Goal: Check status: Check status

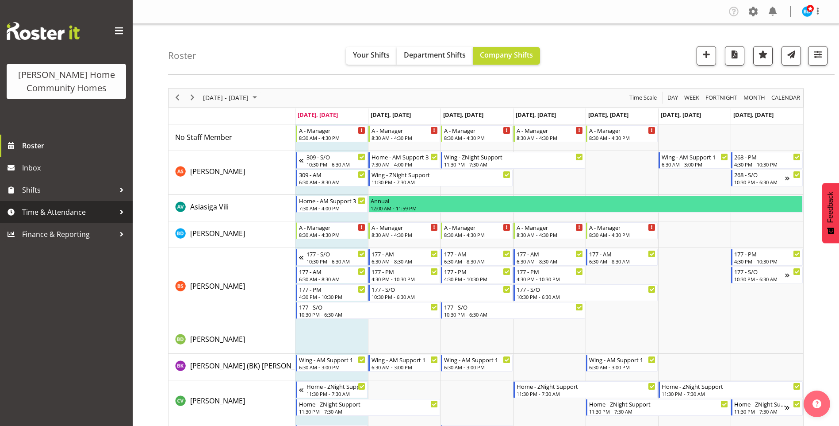
click at [46, 205] on link "Time & Attendance" at bounding box center [66, 212] width 133 height 22
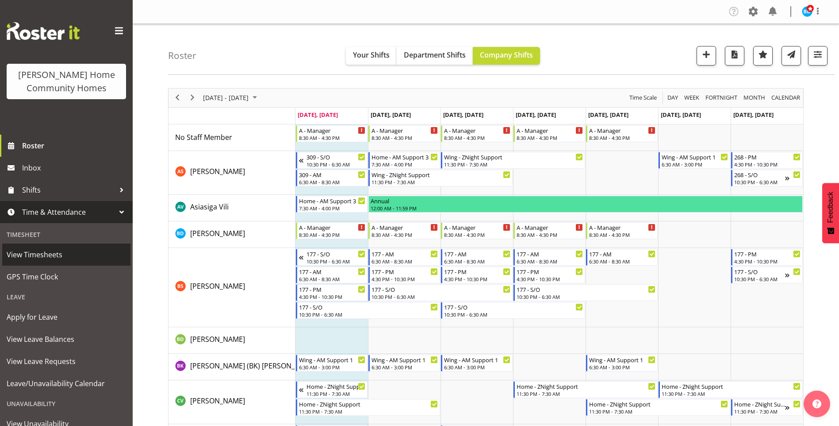
click at [38, 249] on span "View Timesheets" at bounding box center [66, 254] width 119 height 13
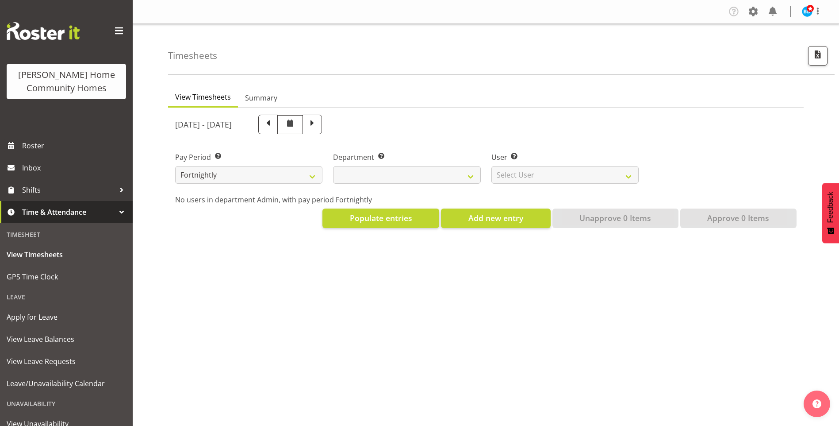
select select
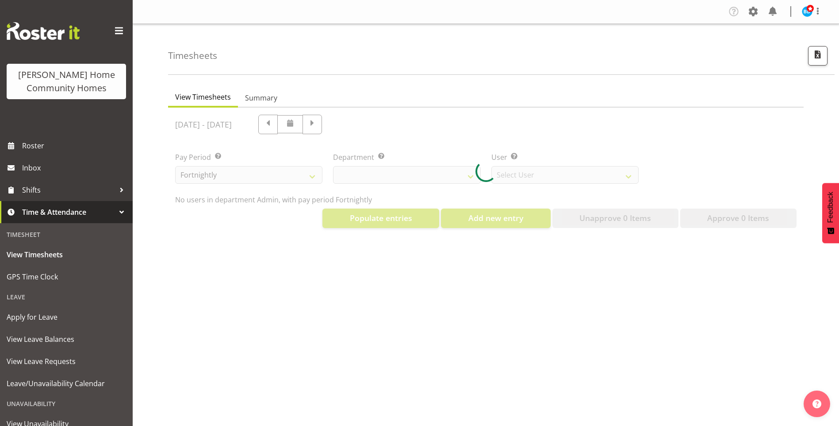
select select "8515"
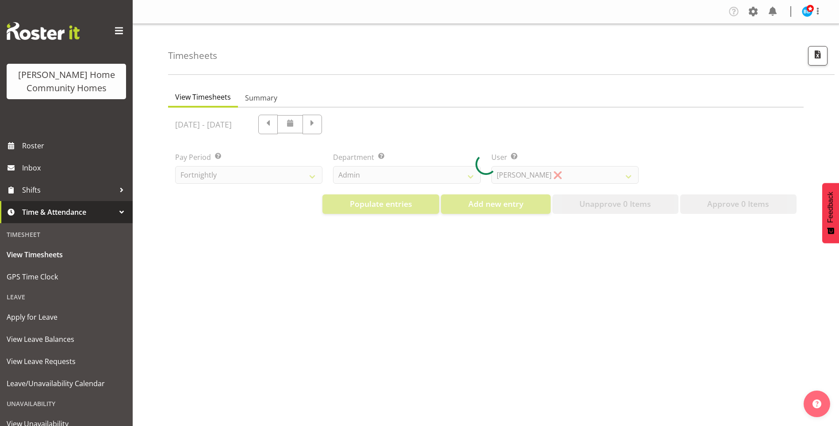
click at [360, 175] on div at bounding box center [486, 163] width 636 height 113
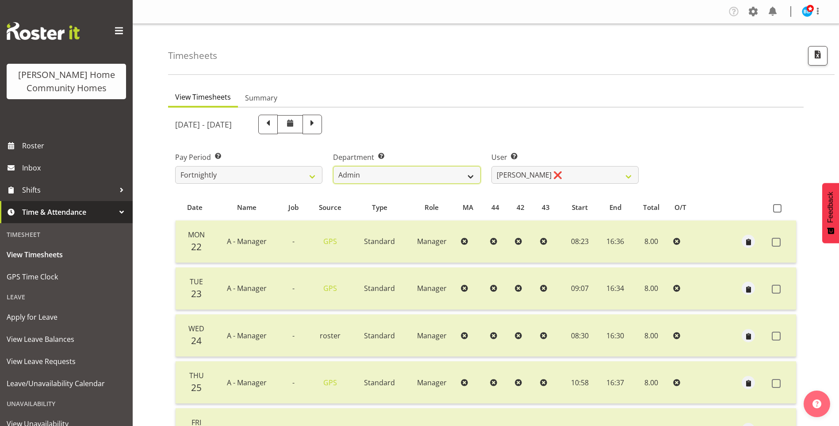
click at [358, 174] on select "Admin Homeside Houses Wingside" at bounding box center [406, 175] width 147 height 18
select select "746"
click at [333, 166] on select "Admin Homeside Houses Wingside" at bounding box center [406, 175] width 147 height 18
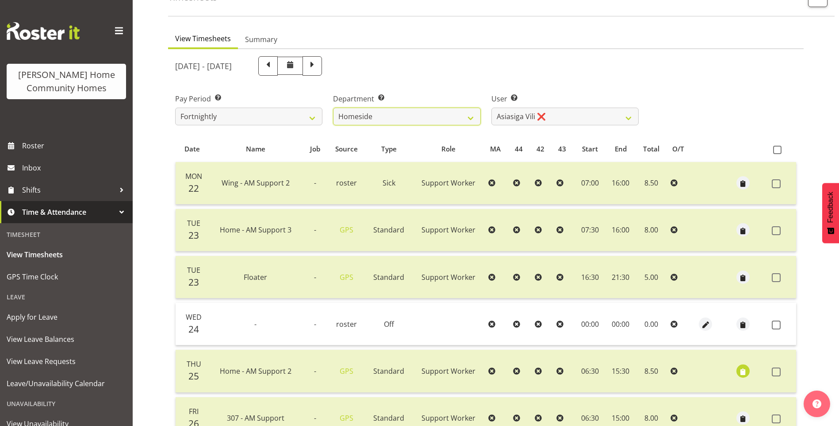
scroll to position [15, 0]
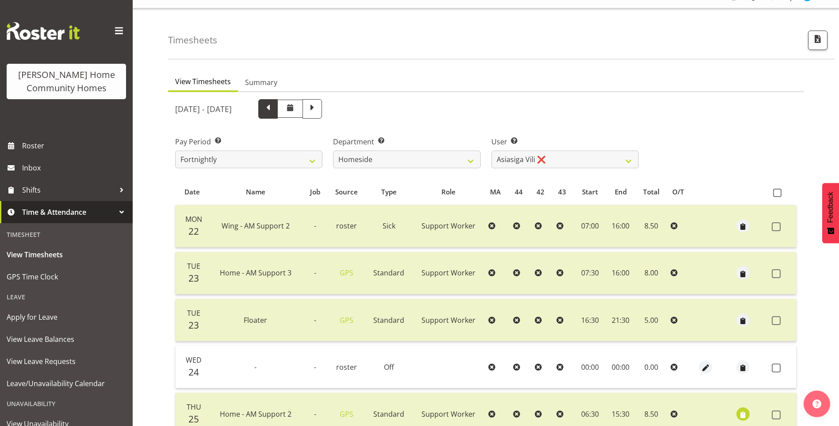
click at [274, 108] on span at bounding box center [268, 108] width 12 height 12
select select
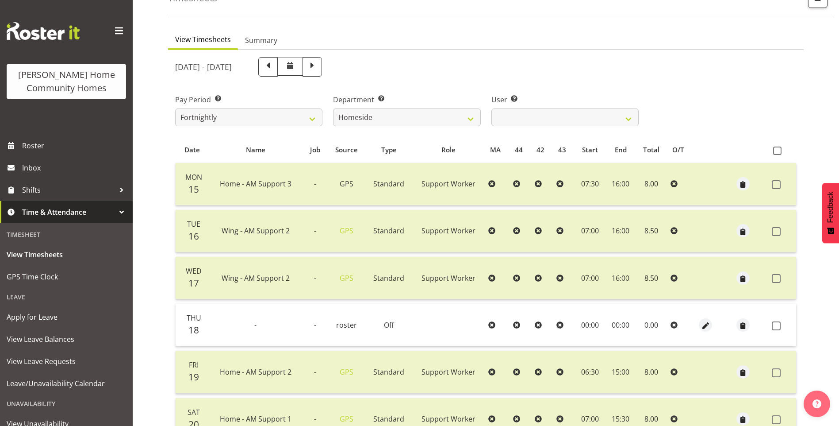
scroll to position [0, 0]
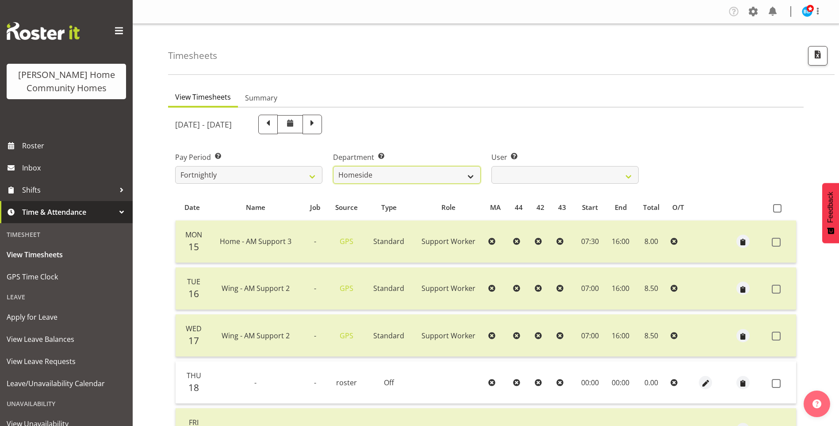
click at [364, 166] on select "Admin Homeside Houses Wingside" at bounding box center [406, 175] width 147 height 18
select select "749"
click at [333, 166] on select "Admin Homeside Houses Wingside" at bounding box center [406, 175] width 147 height 18
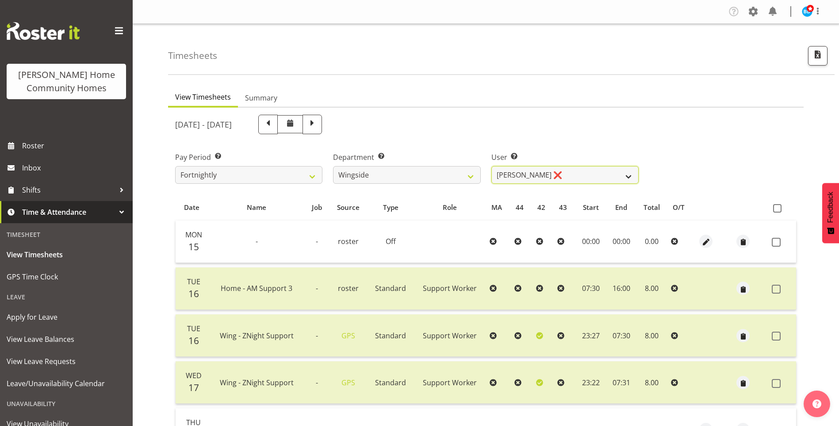
click at [513, 176] on select "[PERSON_NAME] ❌ [PERSON_NAME] ❌ [PERSON_NAME] ❌ [PERSON_NAME] ❌" at bounding box center [564, 175] width 147 height 18
select select "8531"
click at [491, 166] on select "[PERSON_NAME] ❌ [PERSON_NAME] ❌ [PERSON_NAME] ❌ [PERSON_NAME] ❌" at bounding box center [564, 175] width 147 height 18
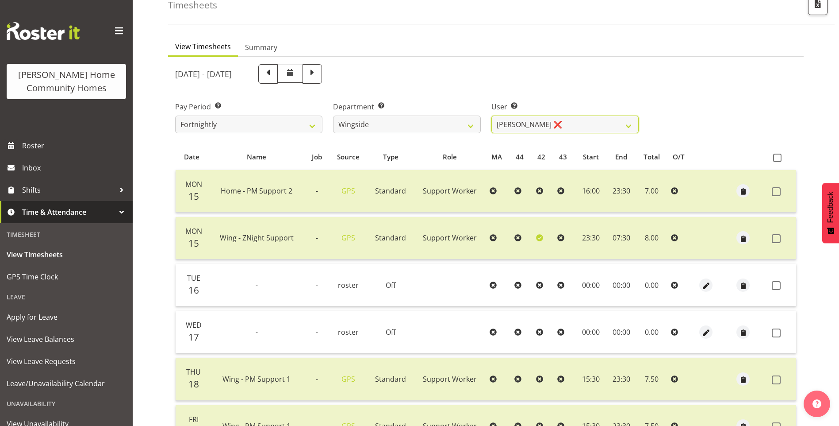
scroll to position [18, 0]
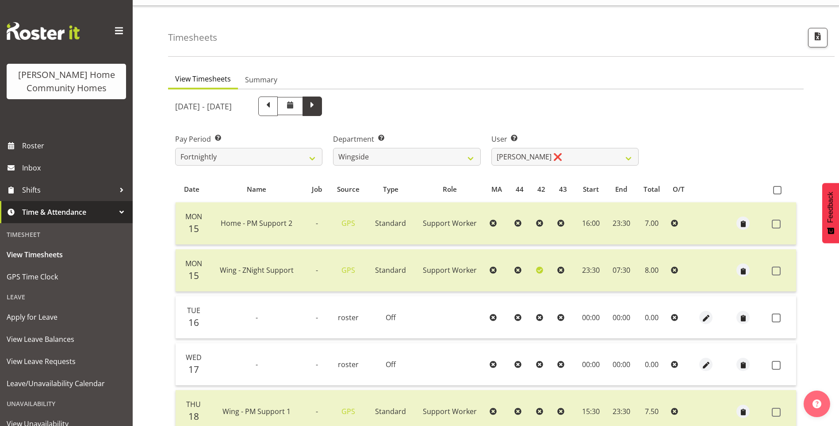
click at [322, 111] on span at bounding box center [312, 105] width 19 height 19
select select
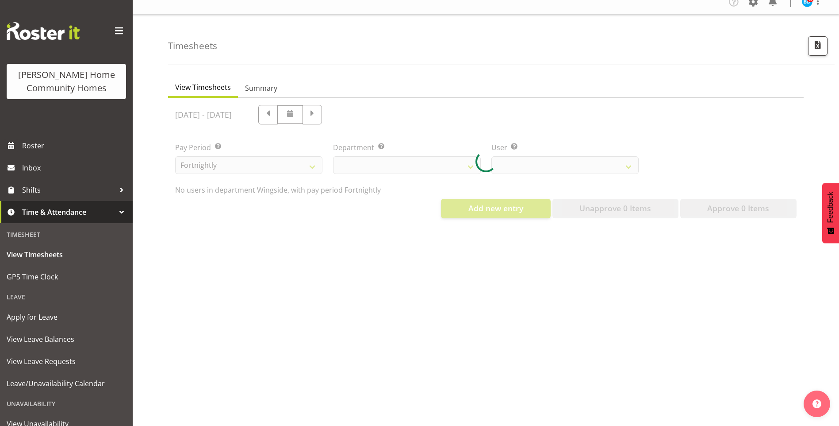
select select "749"
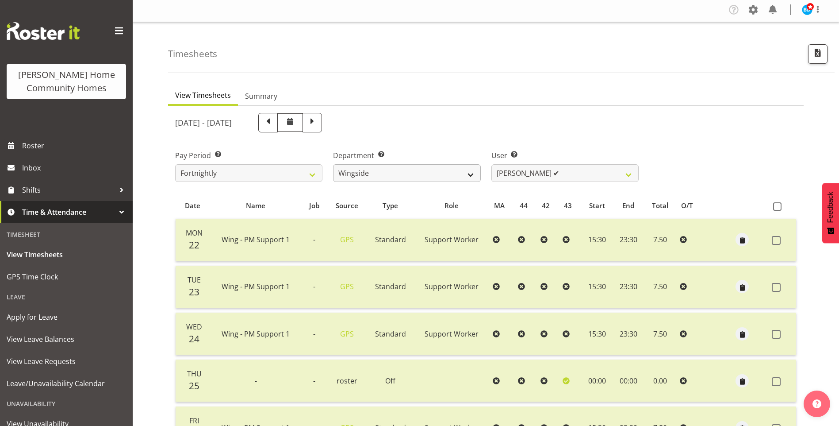
scroll to position [0, 0]
click at [546, 176] on select "[PERSON_NAME] ❌ [PERSON_NAME] ❌ [PERSON_NAME] ❌ [PERSON_NAME] ✔" at bounding box center [564, 175] width 147 height 18
select select "8536"
click at [491, 166] on select "Arshdeep Singh ❌ Daljeet Prasad ❌ Daniel Marticio ❌ Janeth Sison ✔" at bounding box center [564, 175] width 147 height 18
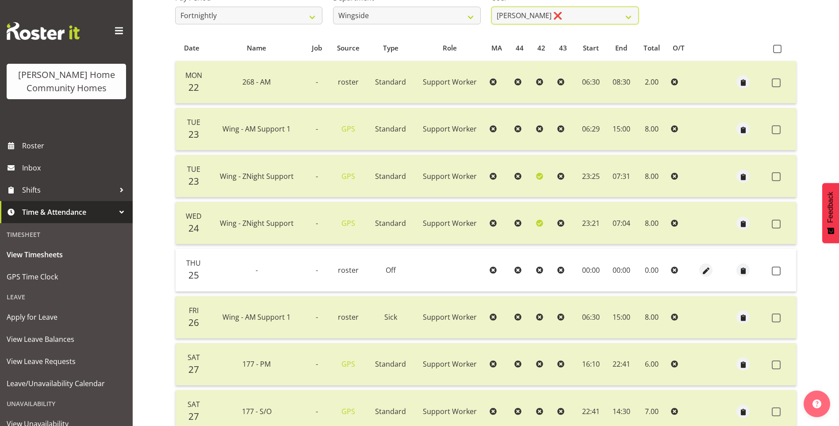
scroll to position [27, 0]
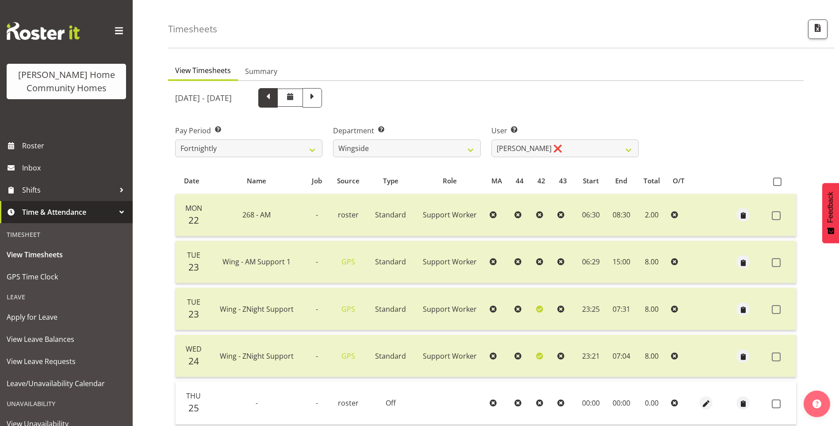
click at [274, 102] on span at bounding box center [268, 97] width 12 height 12
select select
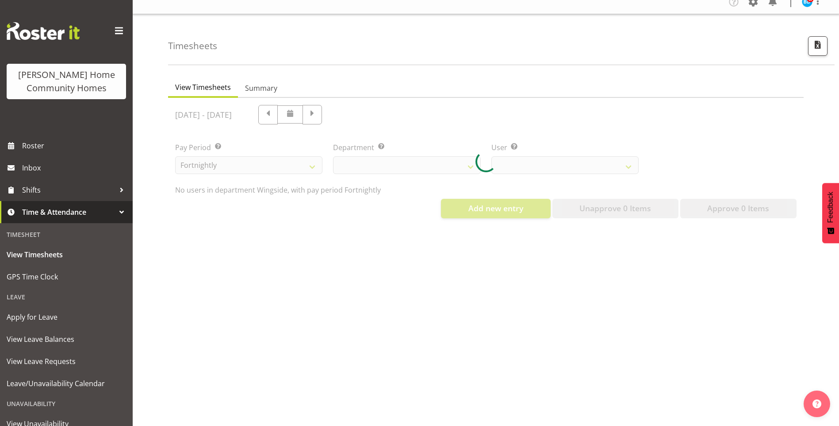
select select "749"
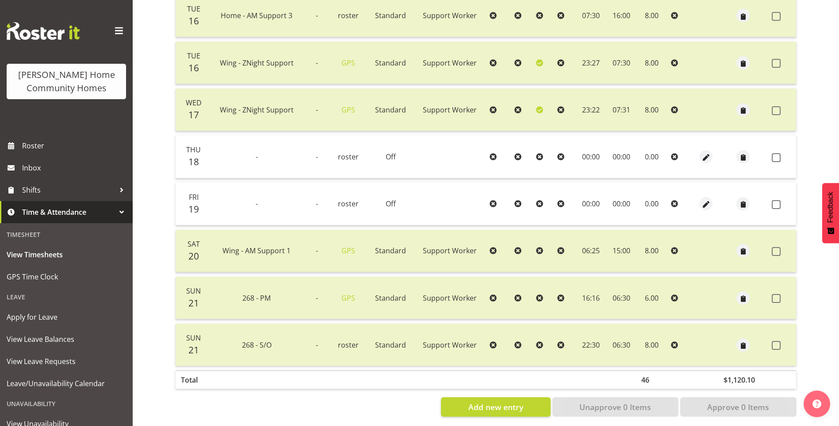
scroll to position [284, 0]
